Goal: Task Accomplishment & Management: Use online tool/utility

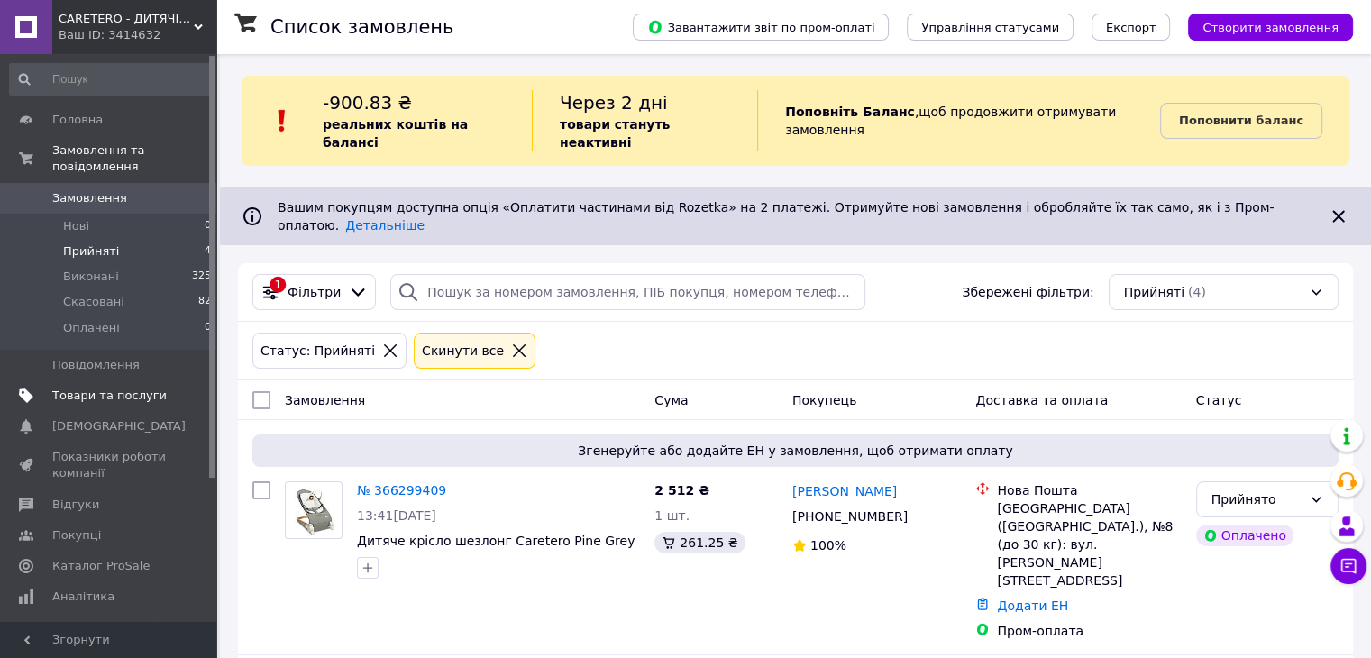
click at [96, 388] on span "Товари та послуги" at bounding box center [109, 396] width 114 height 16
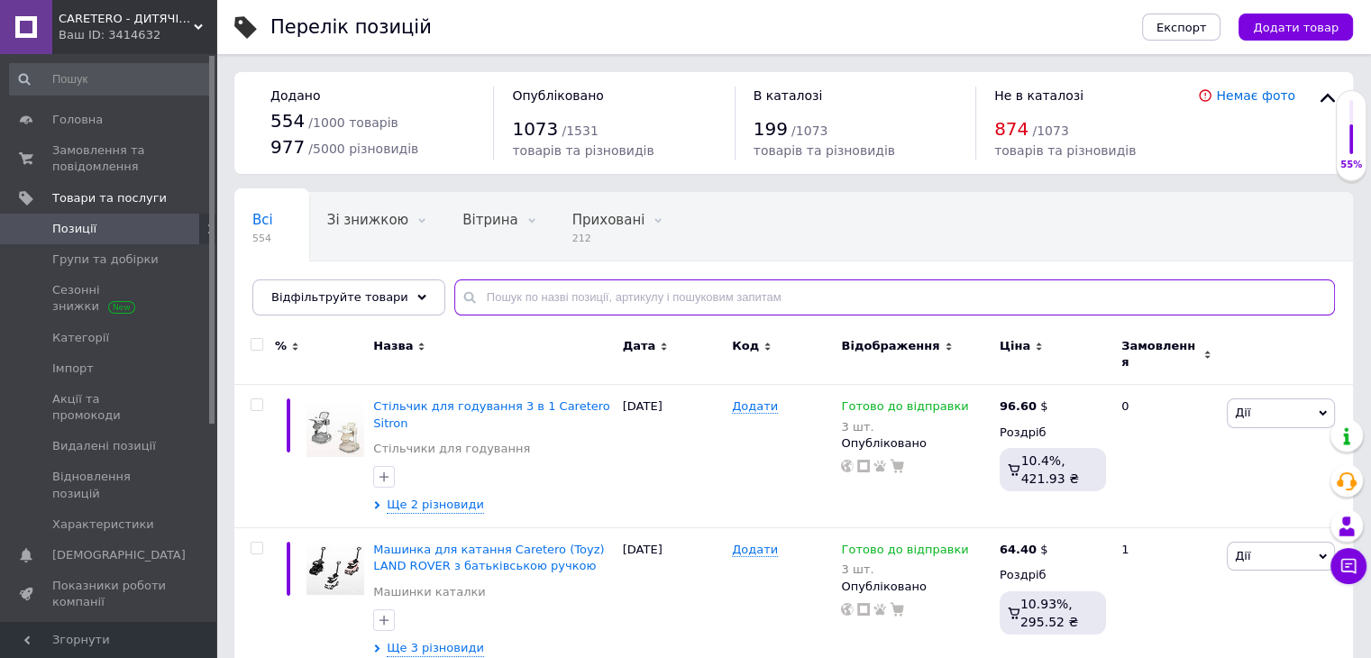
click at [607, 291] on input "text" at bounding box center [894, 297] width 881 height 36
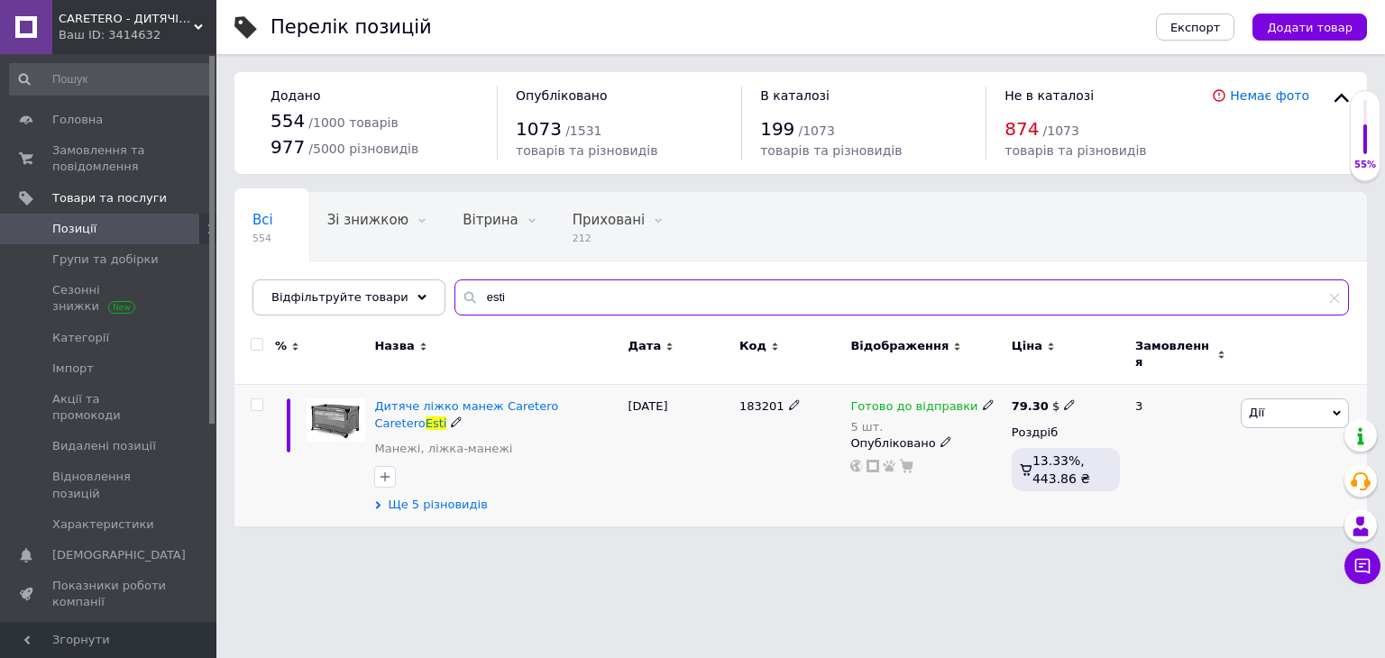
type input "esti"
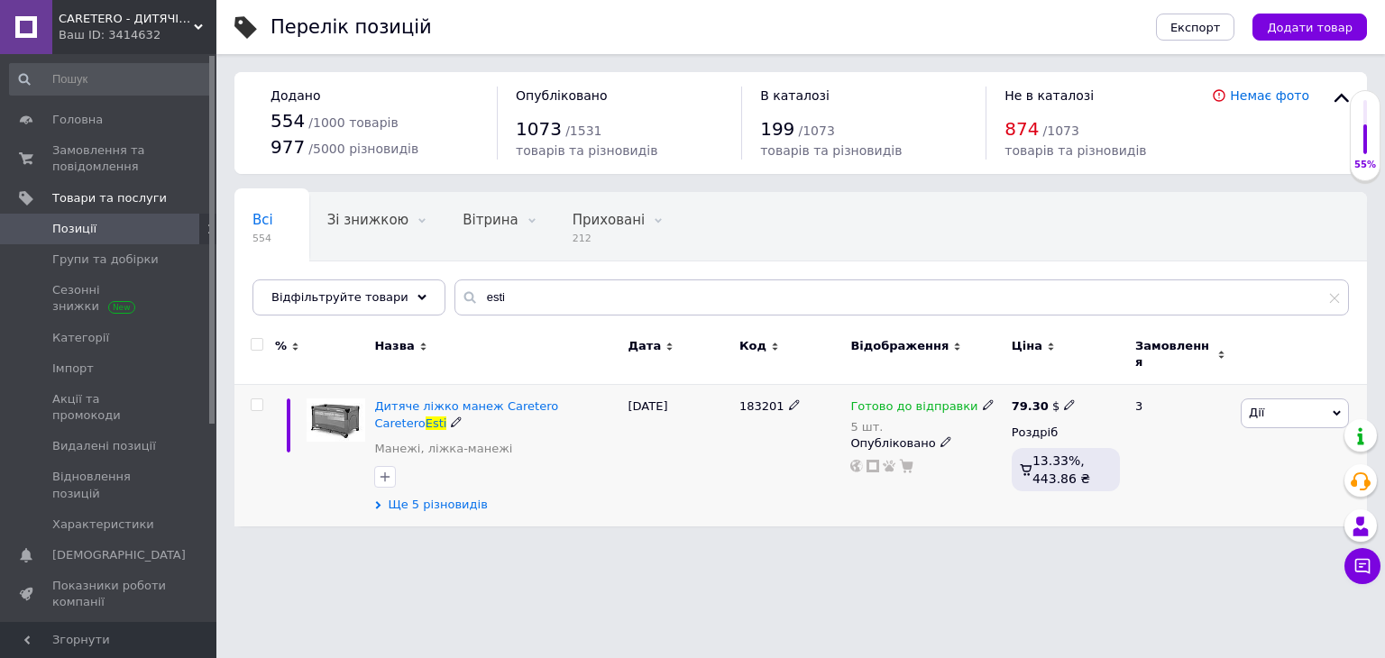
click at [460, 497] on span "Ще 5 різновидів" at bounding box center [437, 505] width 99 height 16
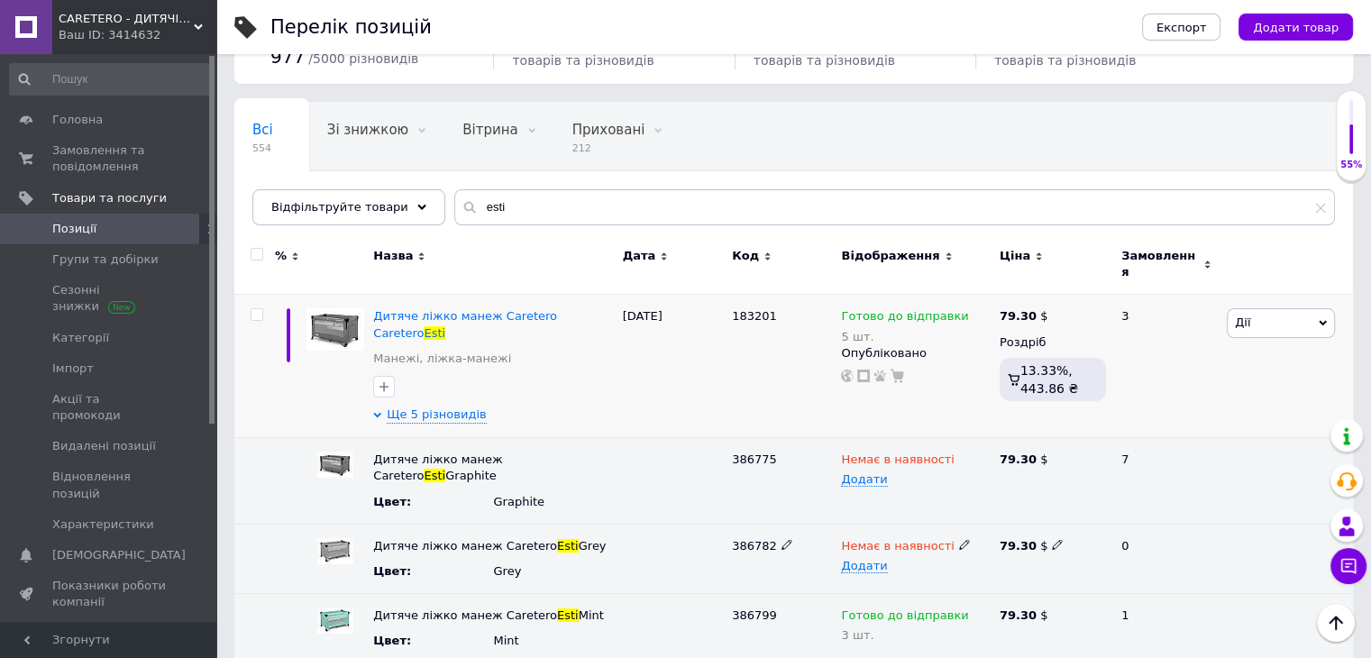
scroll to position [180, 0]
